Goal: Task Accomplishment & Management: Manage account settings

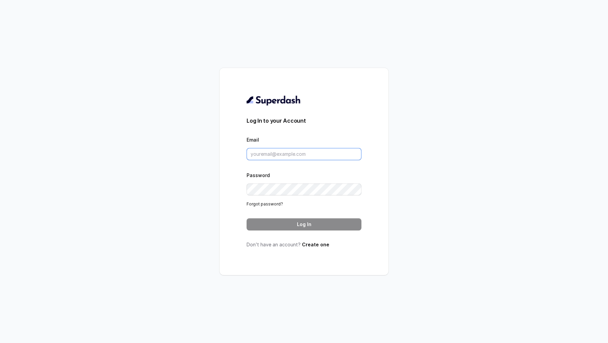
click at [285, 156] on input "Email" at bounding box center [303, 154] width 115 height 12
type input "vivek@trysuperdash.com"
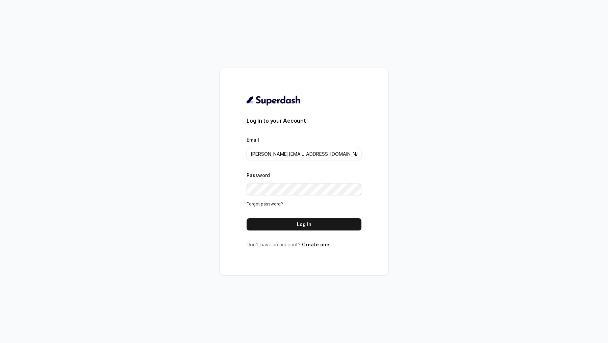
click at [348, 226] on button "Log In" at bounding box center [303, 224] width 115 height 12
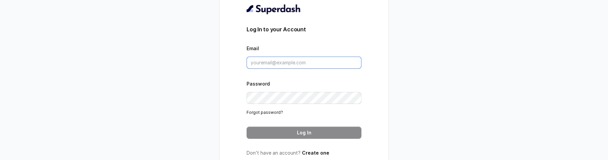
click at [286, 58] on input "Email" at bounding box center [303, 63] width 115 height 12
type input "[PERSON_NAME][EMAIL_ADDRESS][DOMAIN_NAME]"
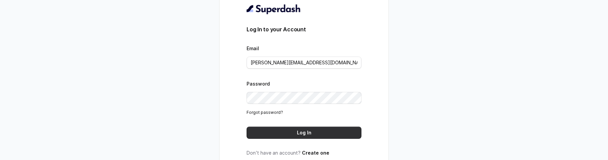
click at [295, 134] on button "Log In" at bounding box center [303, 133] width 115 height 12
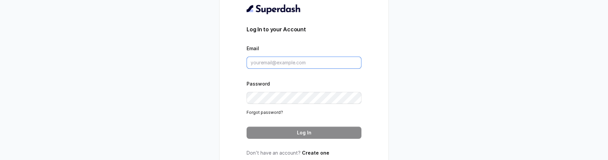
click at [274, 61] on input "Email" at bounding box center [303, 63] width 115 height 12
type input "[PERSON_NAME][EMAIL_ADDRESS][DOMAIN_NAME]"
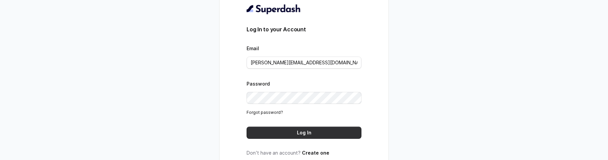
click at [324, 133] on button "Log In" at bounding box center [303, 133] width 115 height 12
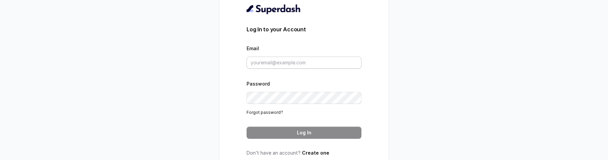
click at [308, 53] on div "Email" at bounding box center [303, 56] width 115 height 25
click at [308, 60] on input "Email" at bounding box center [303, 63] width 115 height 12
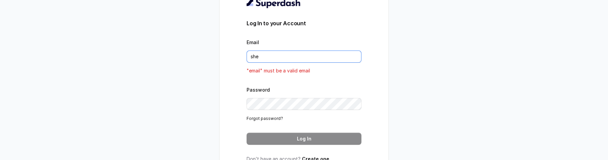
type input "[EMAIL_ADDRESS][DOMAIN_NAME]"
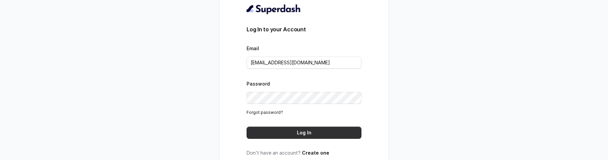
click at [327, 131] on button "Log In" at bounding box center [303, 133] width 115 height 12
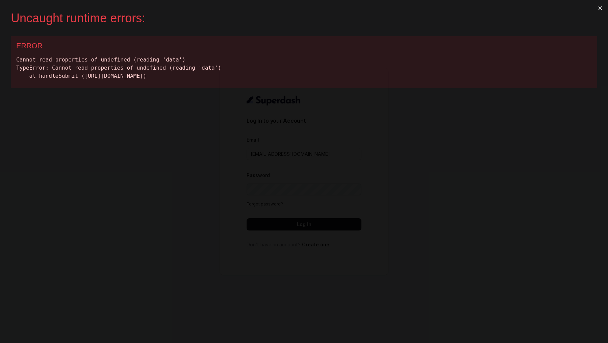
click at [601, 8] on button "×" at bounding box center [600, 8] width 16 height 16
